Goal: Transaction & Acquisition: Obtain resource

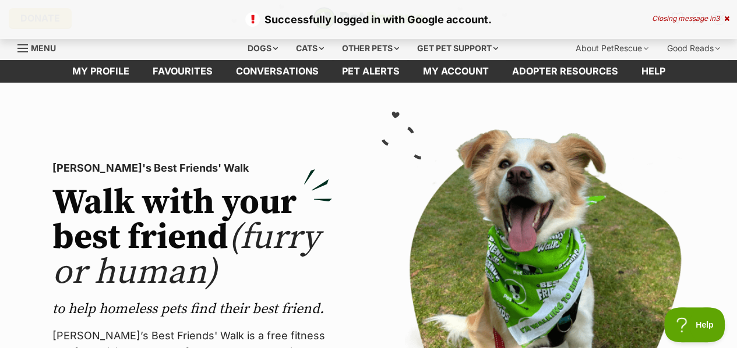
click at [724, 18] on icon at bounding box center [726, 18] width 5 height 7
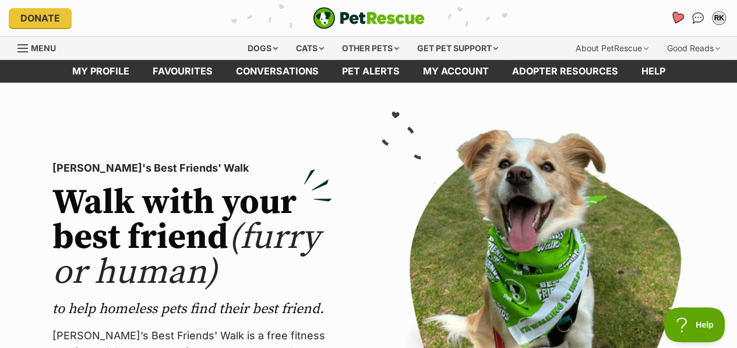
click at [672, 24] on link "Favourites" at bounding box center [678, 18] width 24 height 24
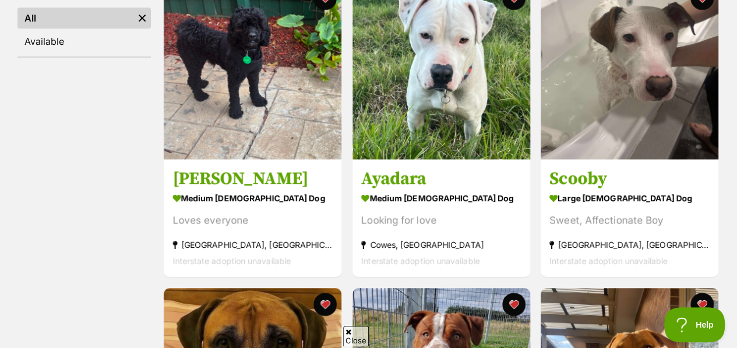
scroll to position [230, 0]
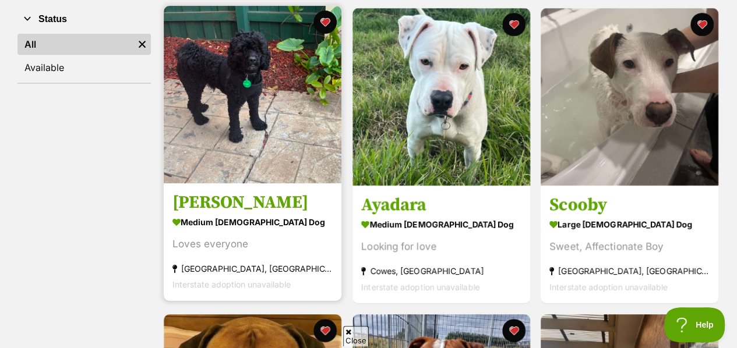
click at [262, 133] on img at bounding box center [253, 95] width 178 height 178
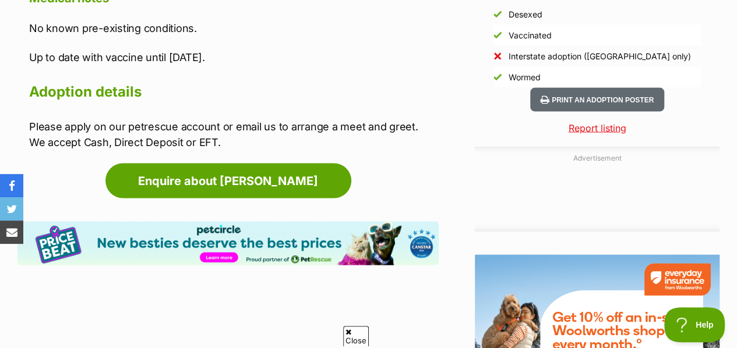
scroll to position [1112, 0]
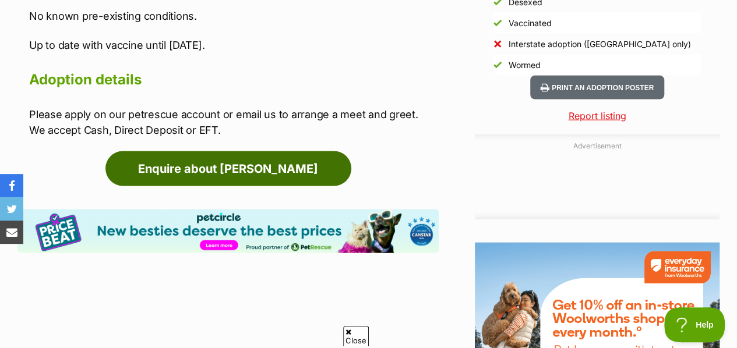
click at [276, 168] on link "Enquire about Charlie" at bounding box center [228, 169] width 246 height 35
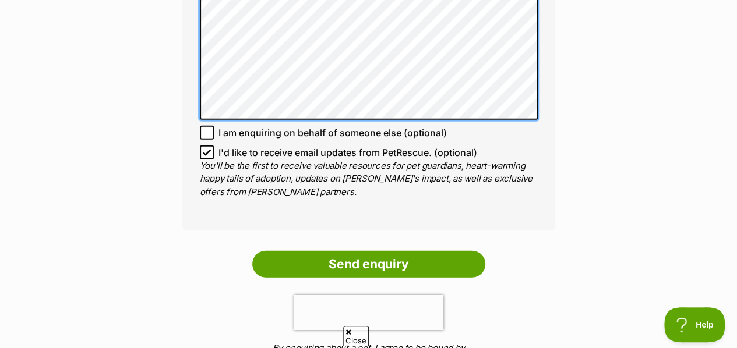
scroll to position [1488, 0]
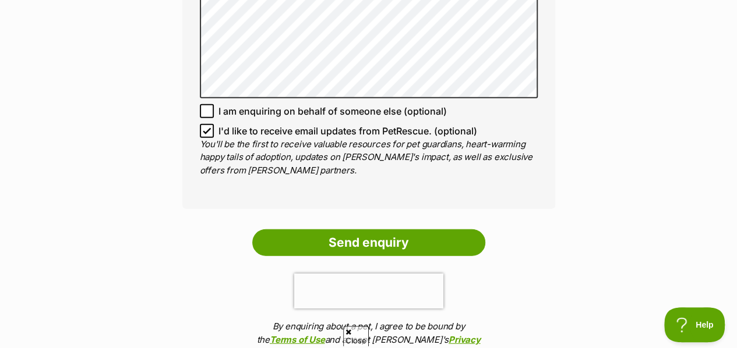
click at [205, 127] on icon at bounding box center [207, 131] width 8 height 8
click at [205, 124] on input "I'd like to receive email updates from PetRescue. (optional)" at bounding box center [207, 131] width 14 height 14
checkbox input "false"
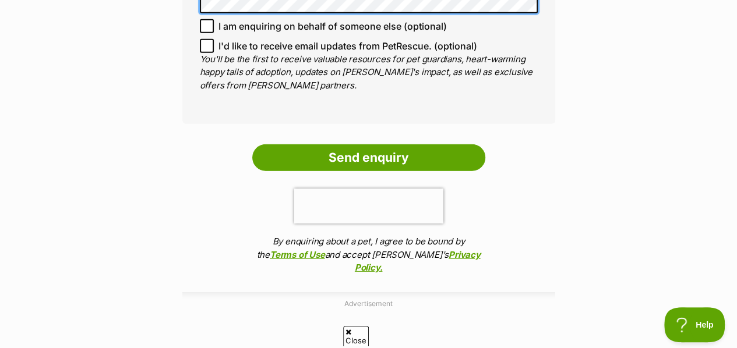
scroll to position [1610, 0]
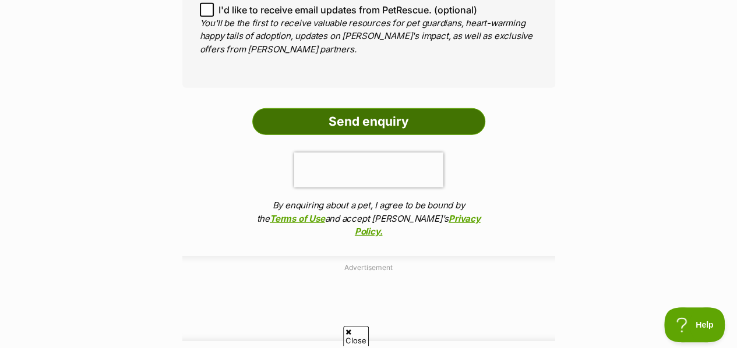
click at [415, 108] on input "Send enquiry" at bounding box center [368, 121] width 233 height 27
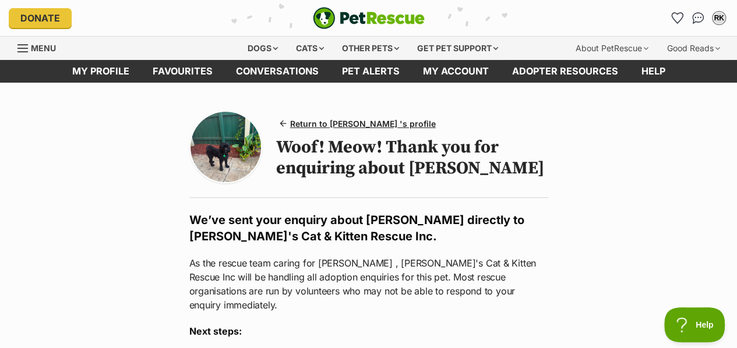
drag, startPoint x: 742, startPoint y: 271, endPoint x: 677, endPoint y: 295, distance: 69.7
